Goal: Information Seeking & Learning: Learn about a topic

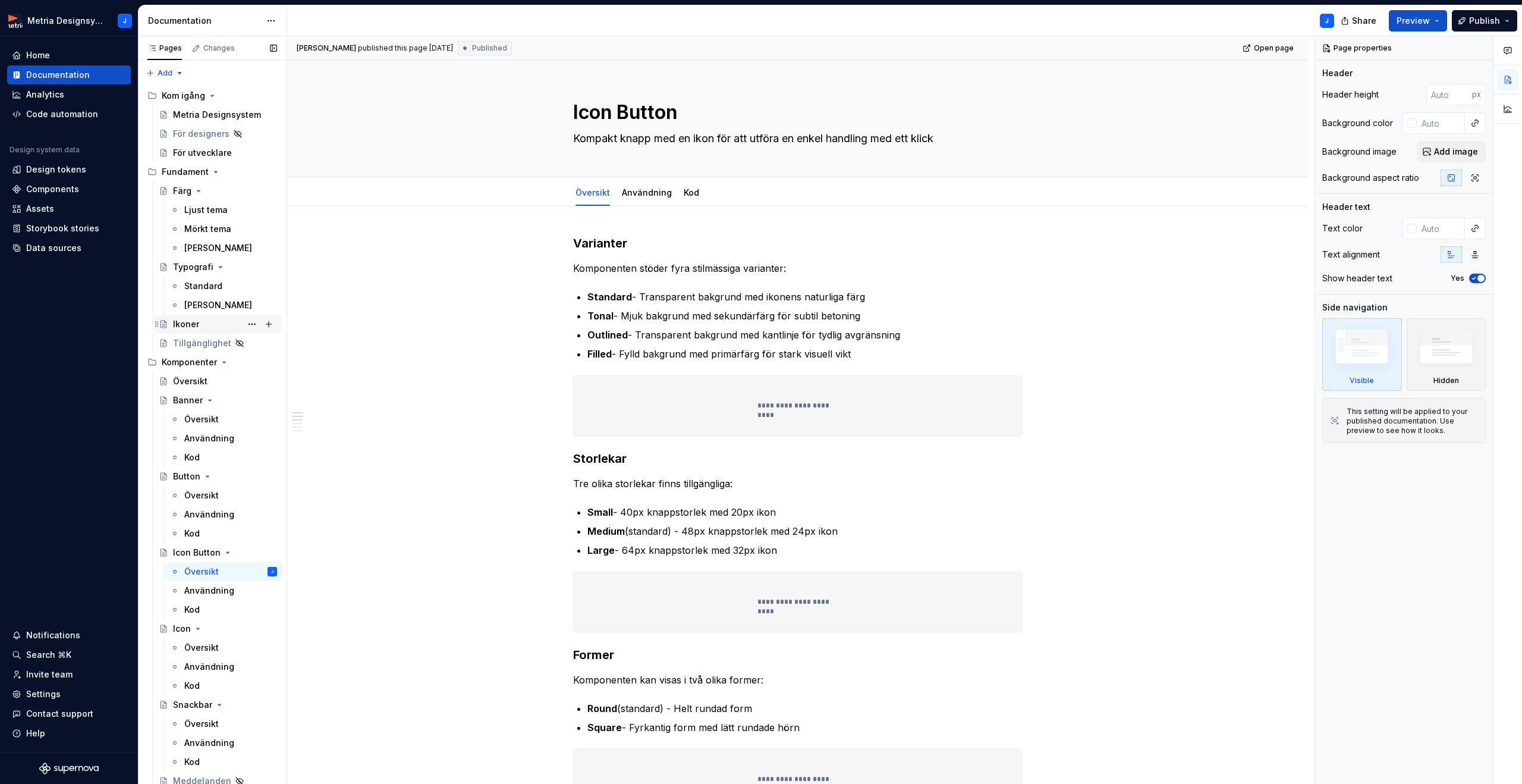
click at [198, 322] on div "Ikoner" at bounding box center [225, 324] width 104 height 16
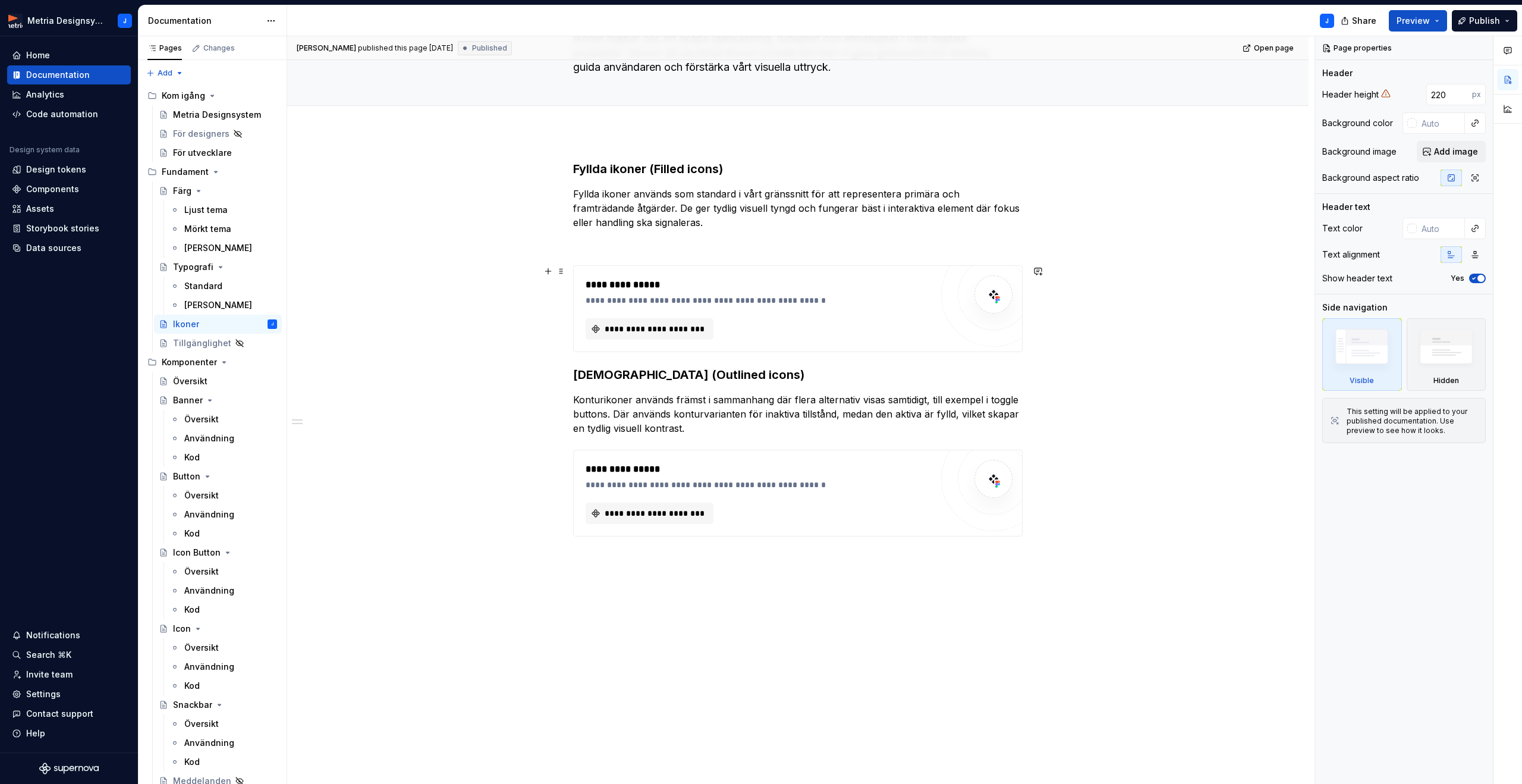
scroll to position [101, 0]
click at [194, 642] on div "Översikt" at bounding box center [201, 647] width 35 height 12
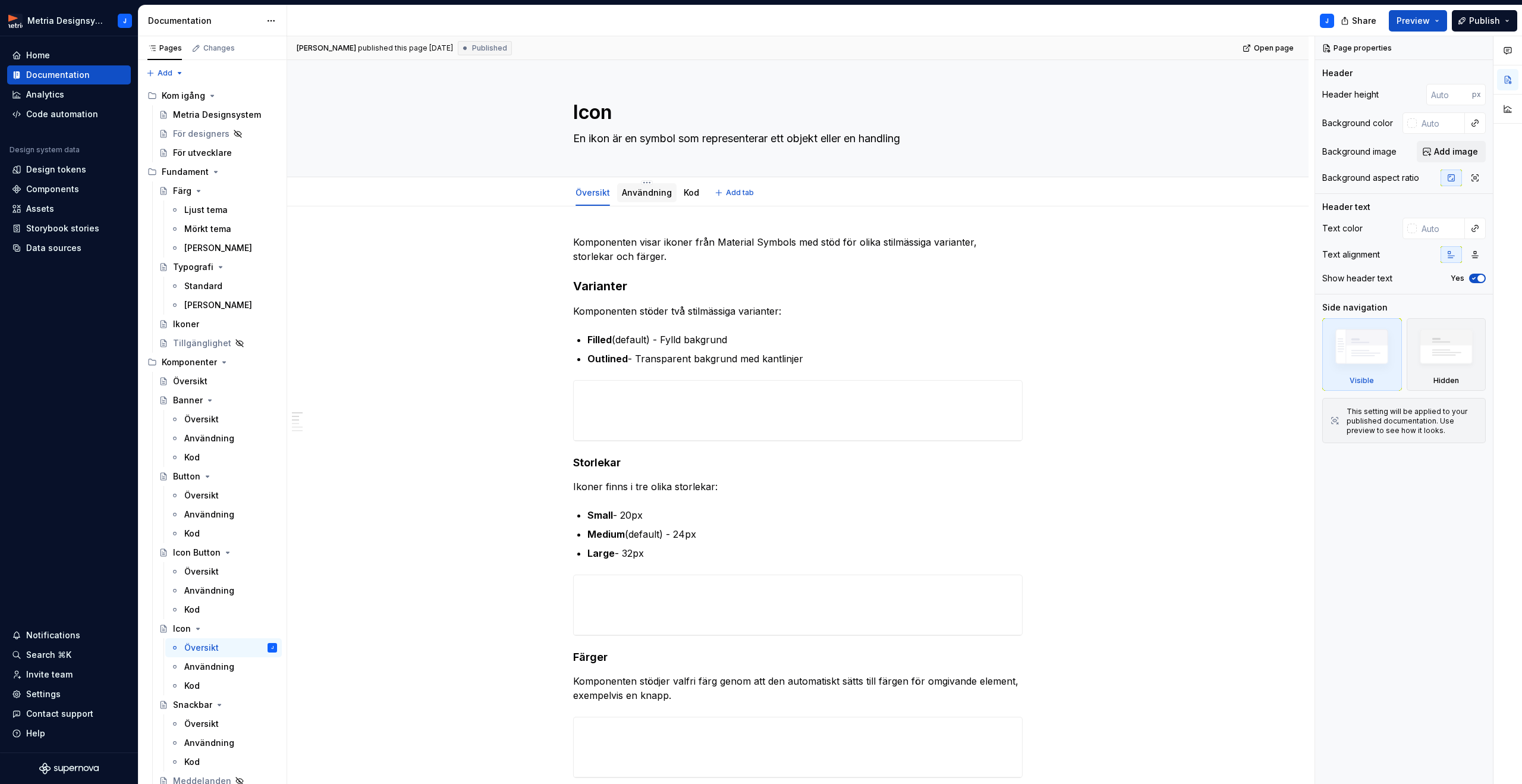
click at [652, 196] on link "Användning" at bounding box center [647, 192] width 50 height 10
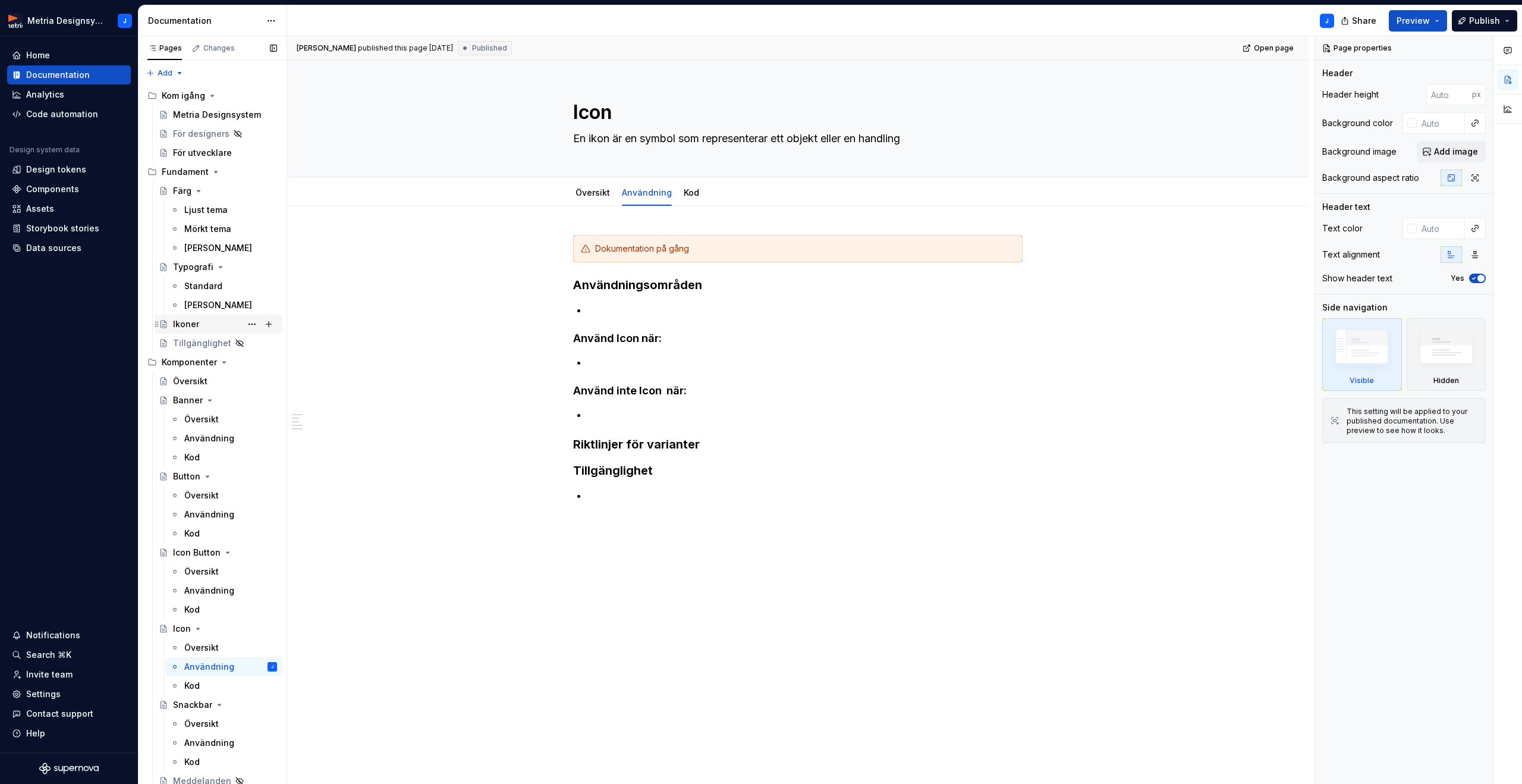
click at [197, 324] on div "Ikoner" at bounding box center [186, 324] width 26 height 12
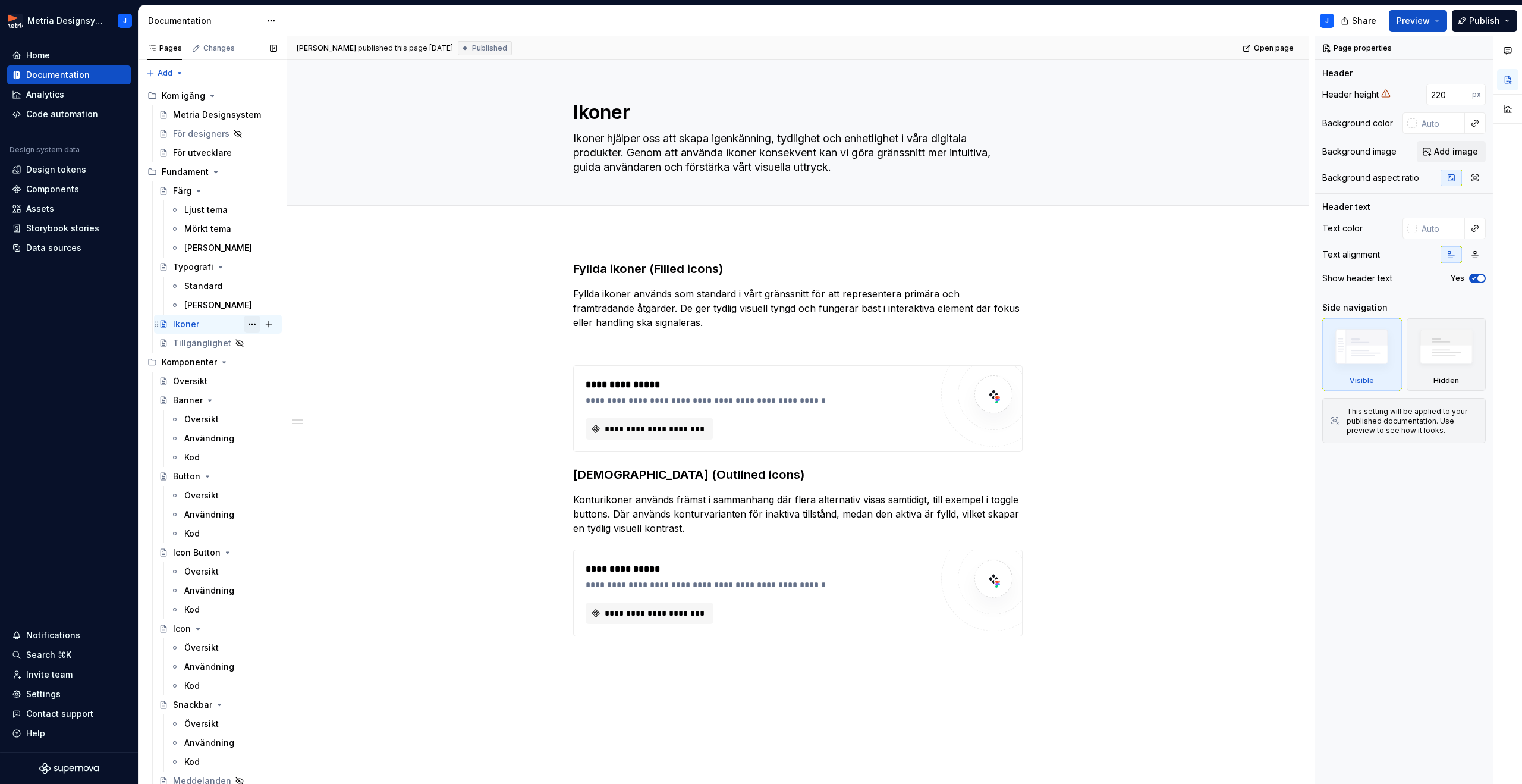
click at [255, 325] on button "Page tree" at bounding box center [251, 324] width 16 height 16
click at [283, 407] on div "Hide page" at bounding box center [324, 407] width 117 height 12
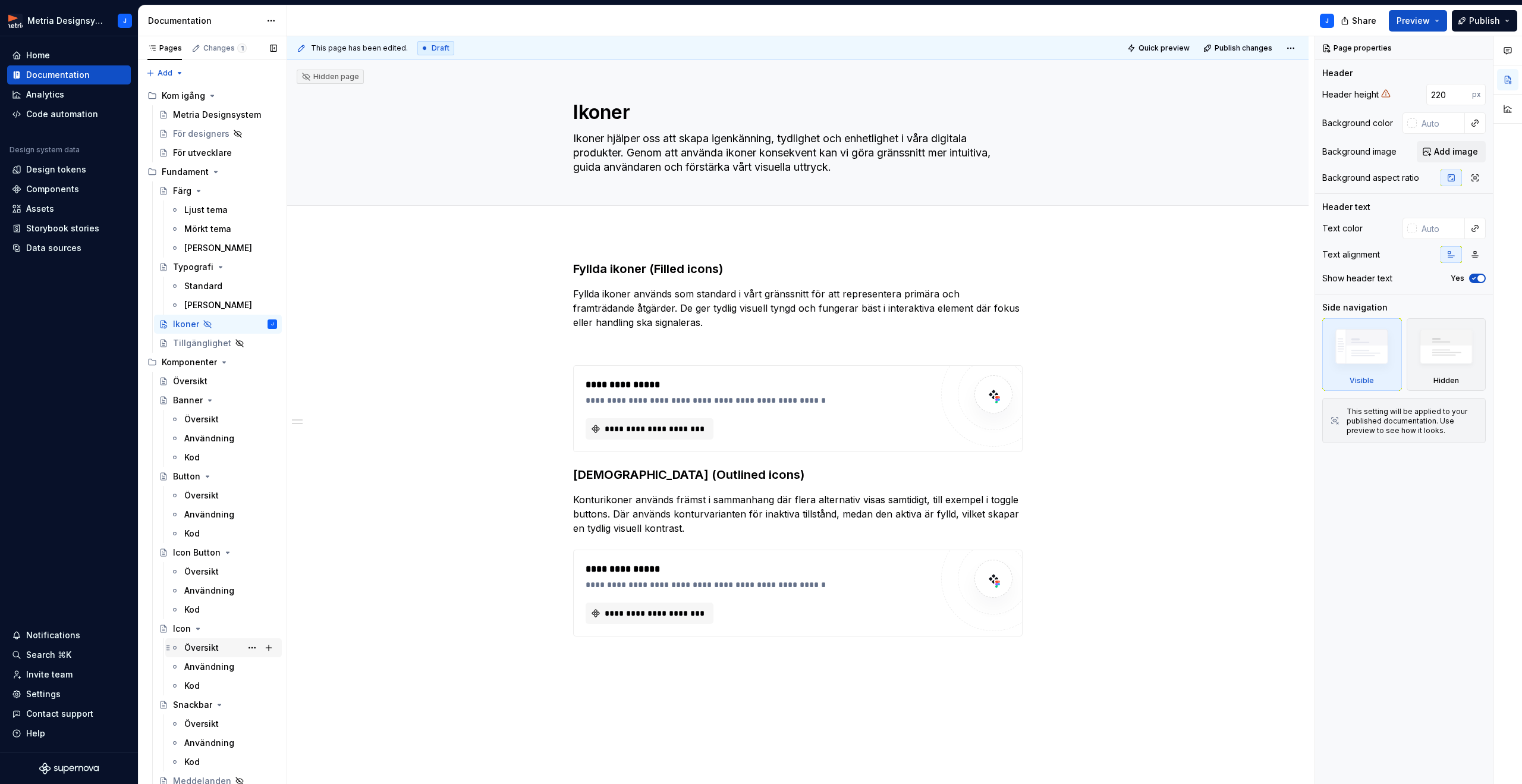
click at [201, 646] on div "Översikt" at bounding box center [201, 647] width 35 height 12
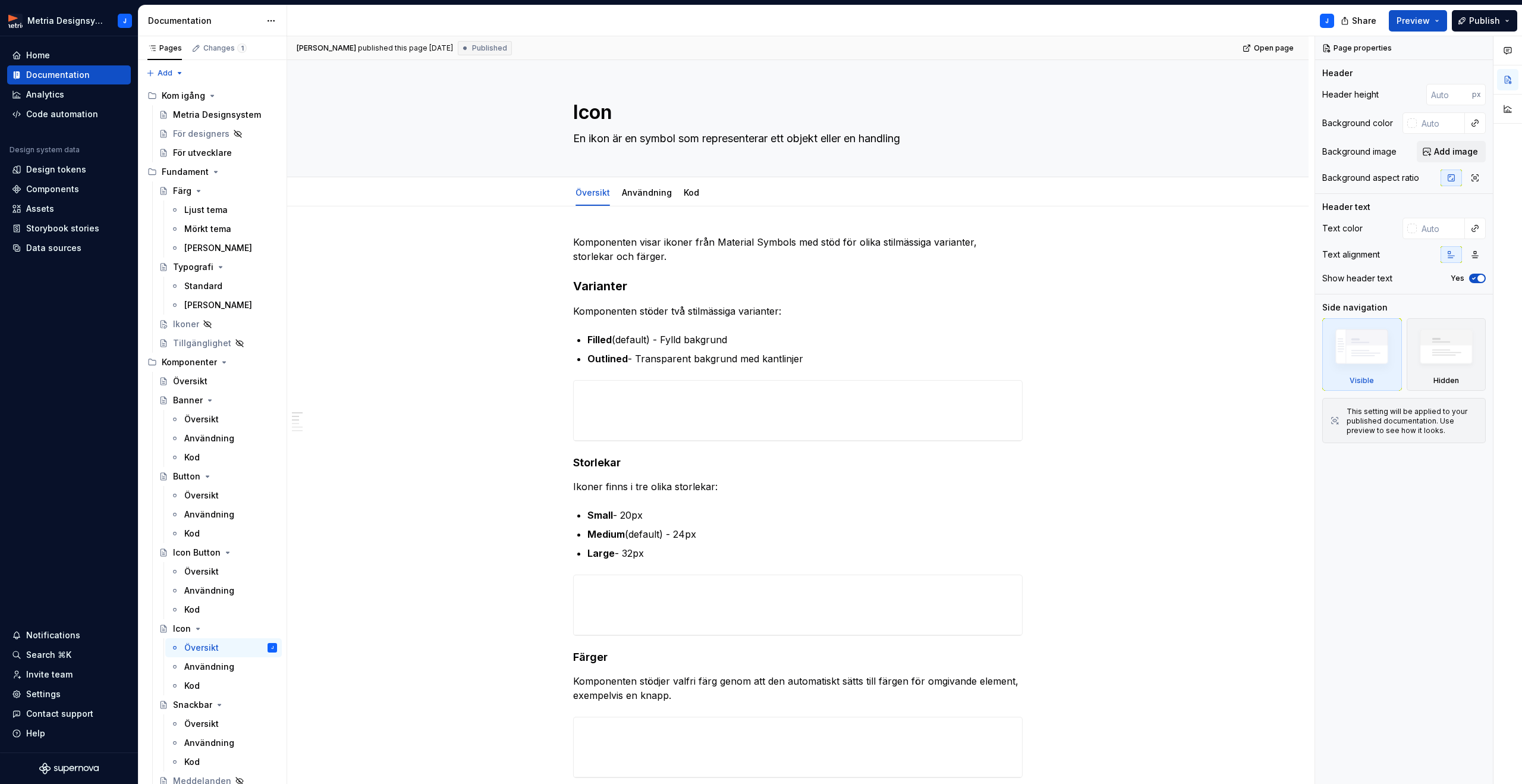
type textarea "*"
